Goal: Find specific page/section

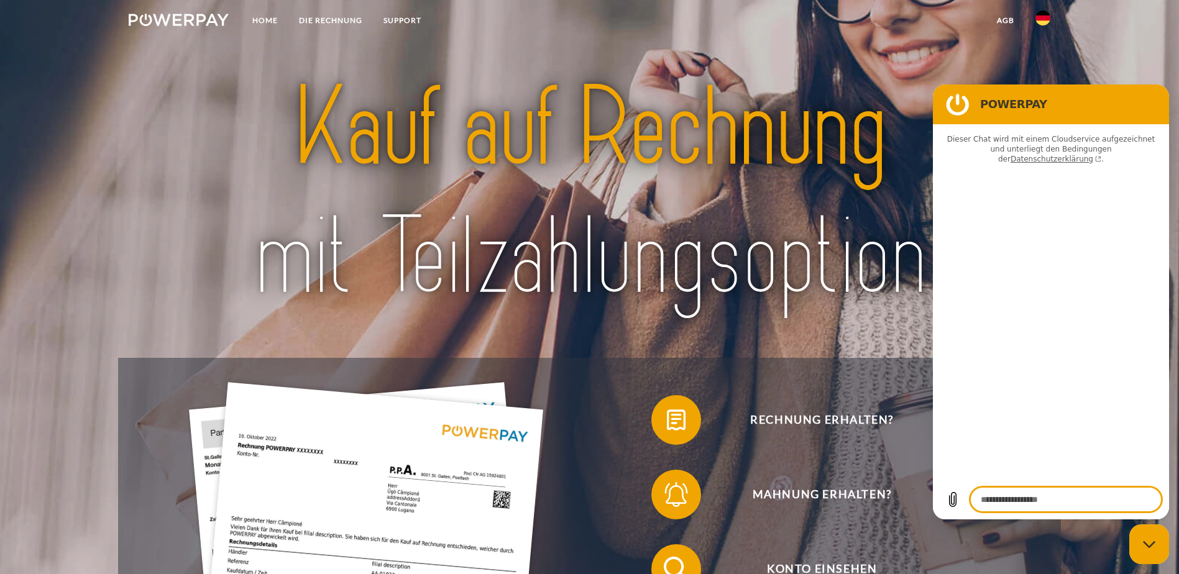
type textarea "*"
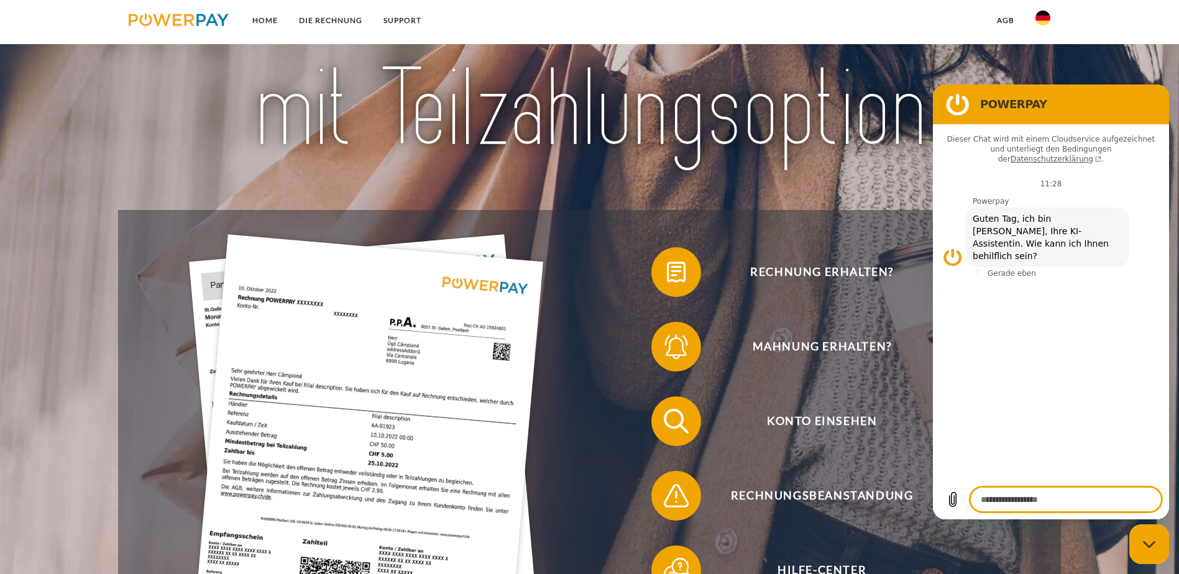
scroll to position [186, 0]
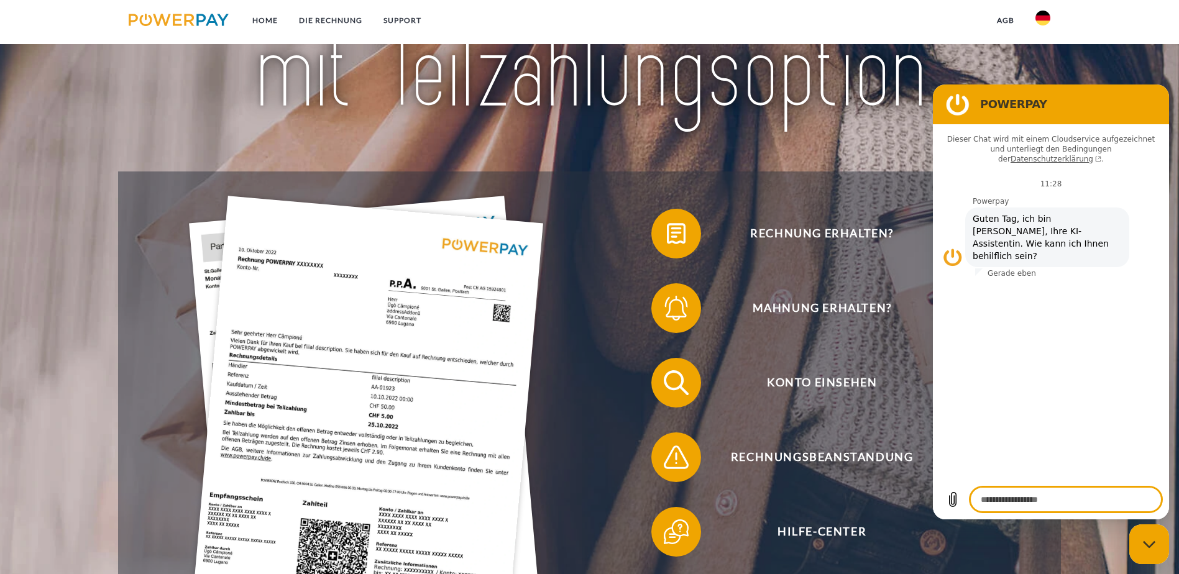
click at [952, 99] on figure at bounding box center [957, 104] width 25 height 25
click at [954, 102] on figure at bounding box center [957, 104] width 25 height 25
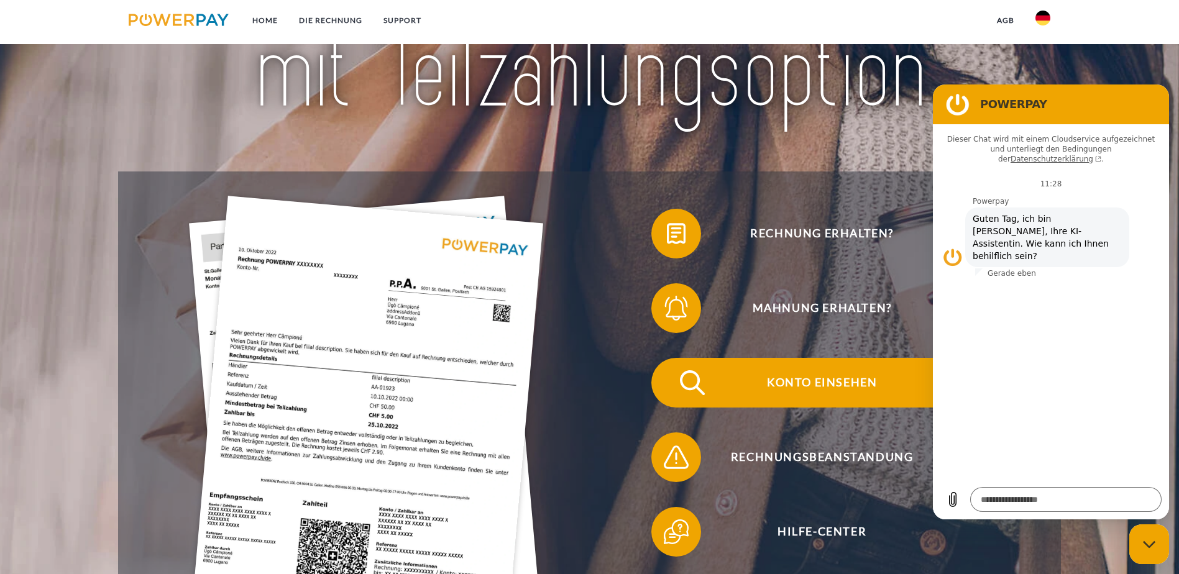
click at [669, 358] on span "Konto einsehen" at bounding box center [821, 383] width 304 height 50
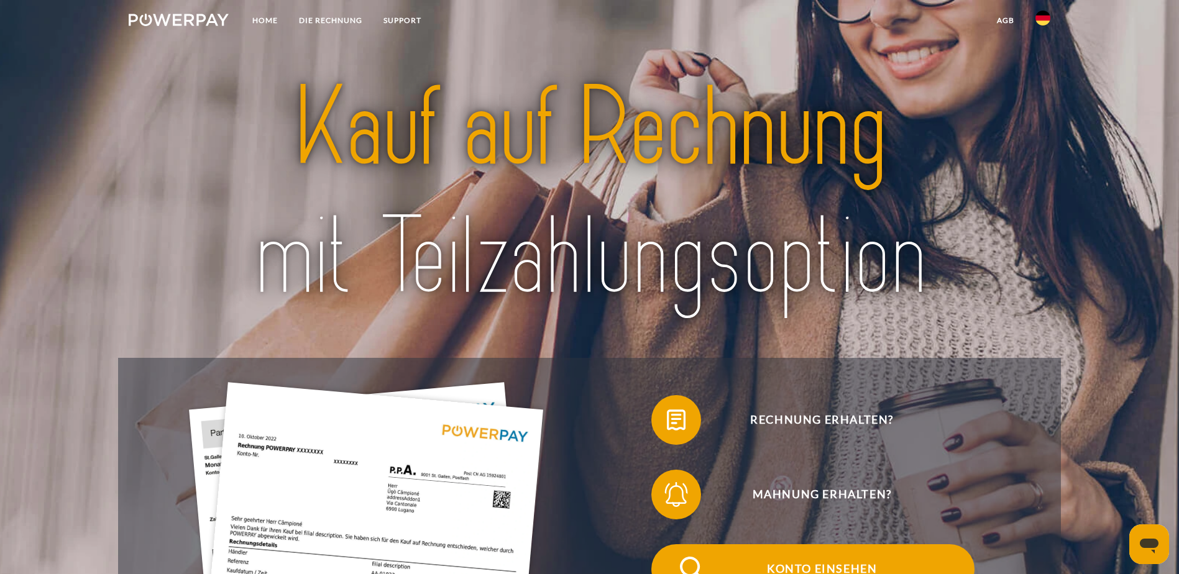
click at [669, 544] on span "Konto einsehen" at bounding box center [821, 569] width 304 height 50
